Goal: Download file/media

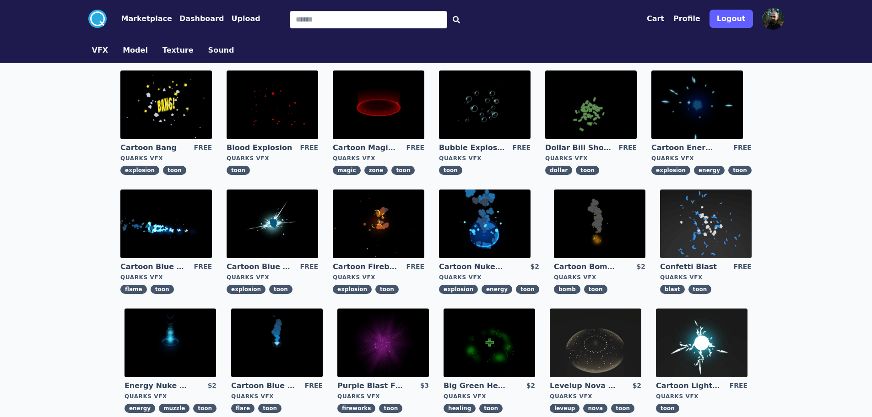
click at [272, 225] on img at bounding box center [273, 223] width 92 height 69
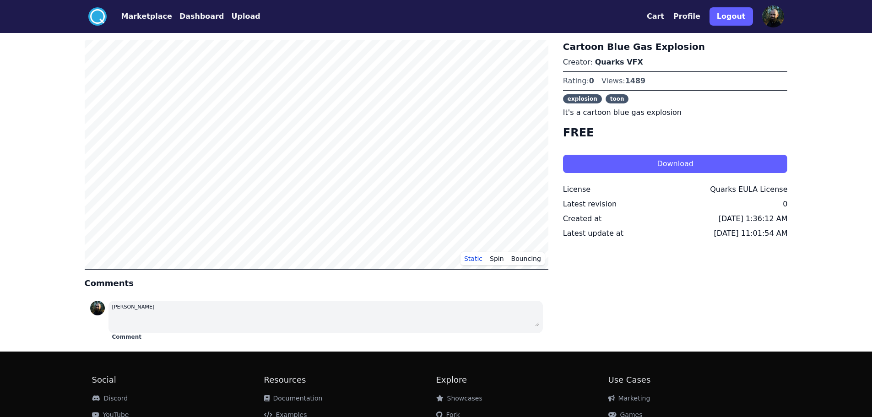
click at [665, 162] on button "Download" at bounding box center [675, 164] width 225 height 18
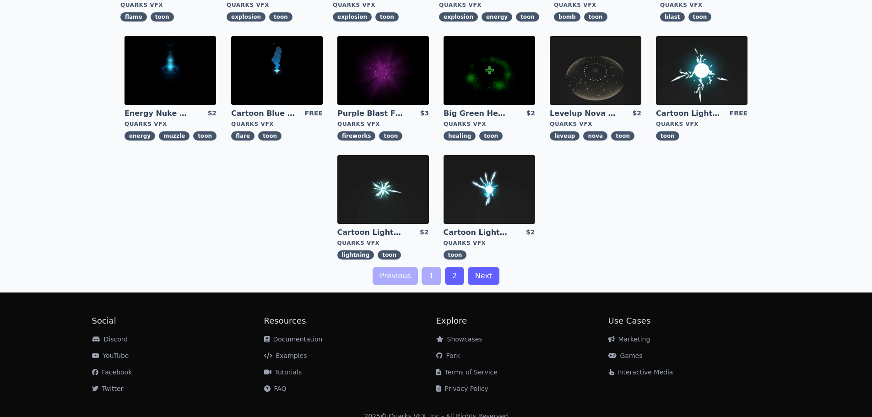
scroll to position [283, 0]
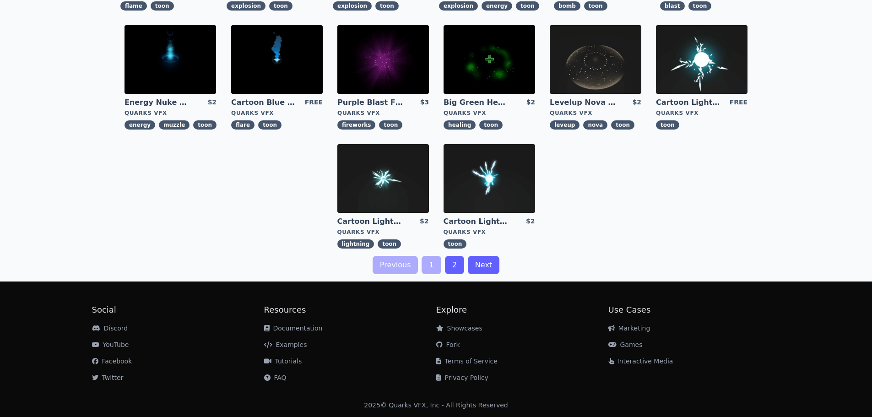
click at [471, 265] on link "Next" at bounding box center [484, 265] width 32 height 18
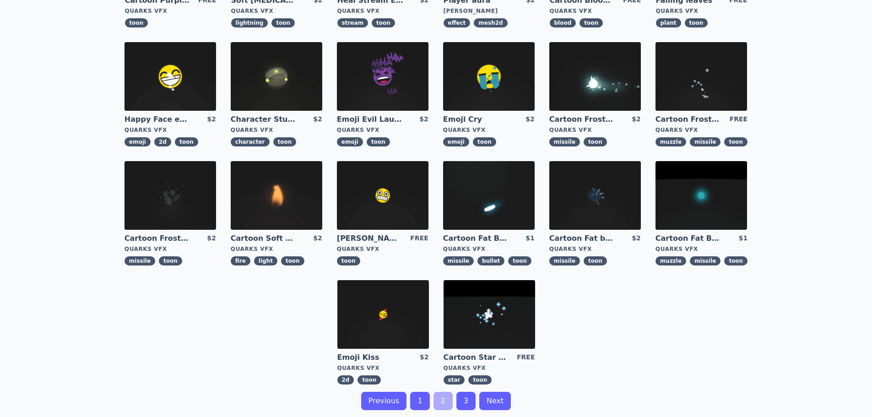
scroll to position [6, 0]
